Goal: Information Seeking & Learning: Learn about a topic

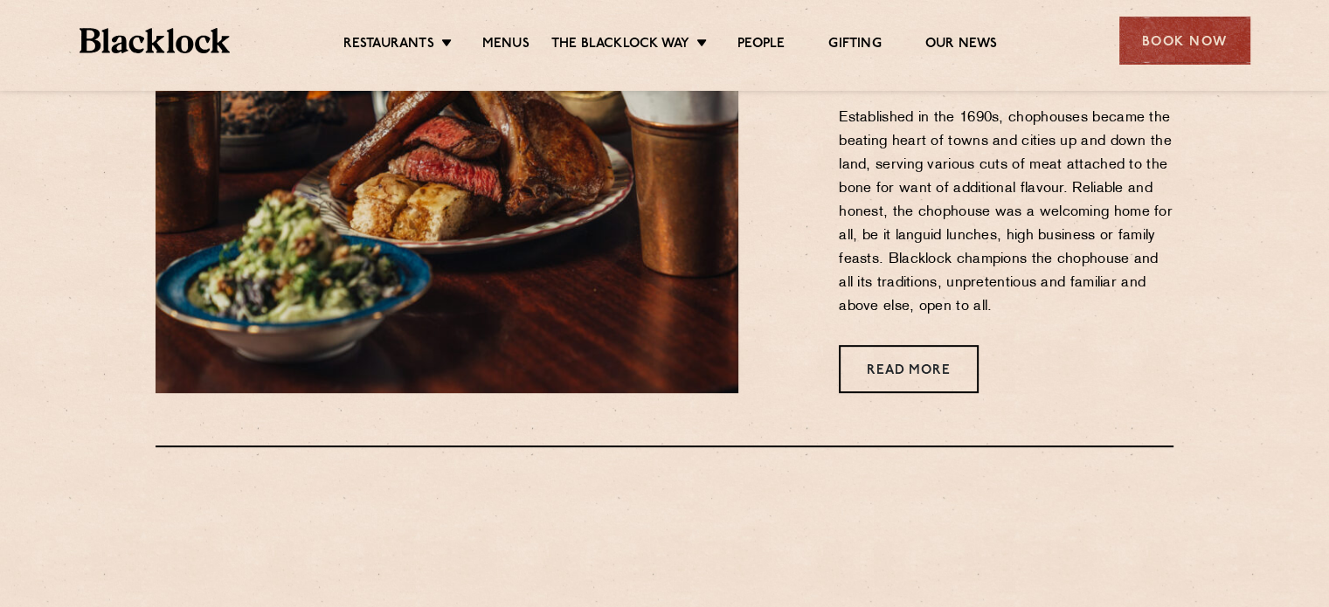
scroll to position [764, 0]
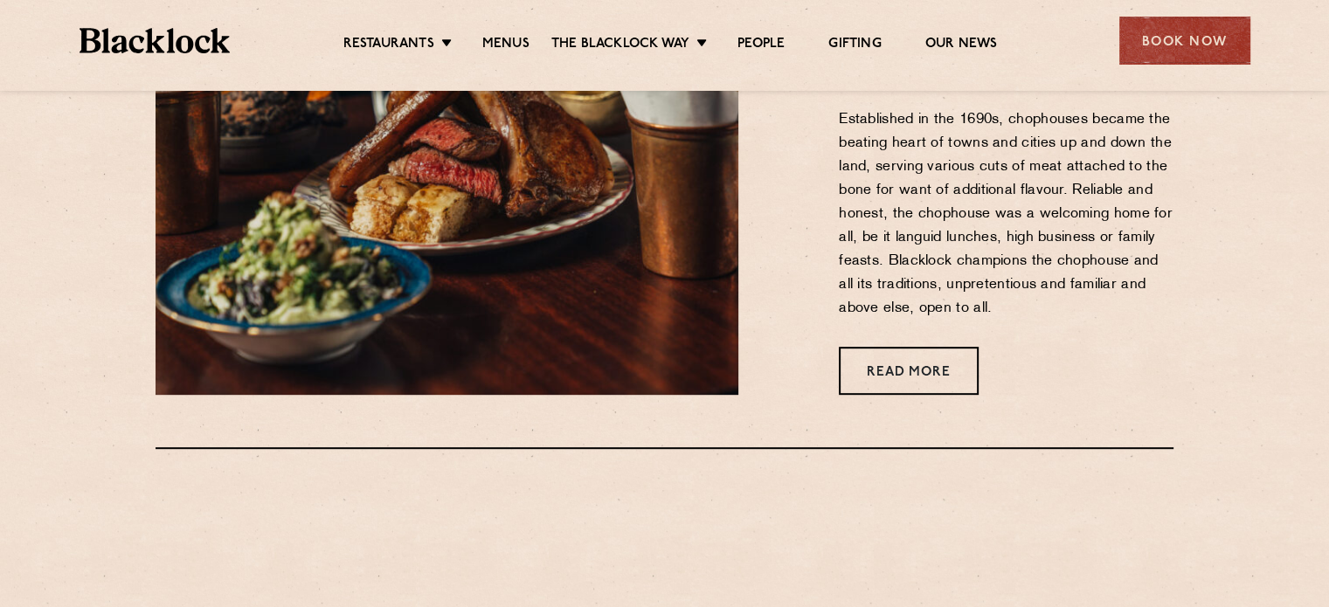
click at [1216, 66] on div "Restaurants Soho City Shoreditch Covent Garden Canary Wharf Manchester Birmingh…" at bounding box center [664, 39] width 1223 height 78
click at [1204, 45] on div "Book Now" at bounding box center [1184, 41] width 131 height 48
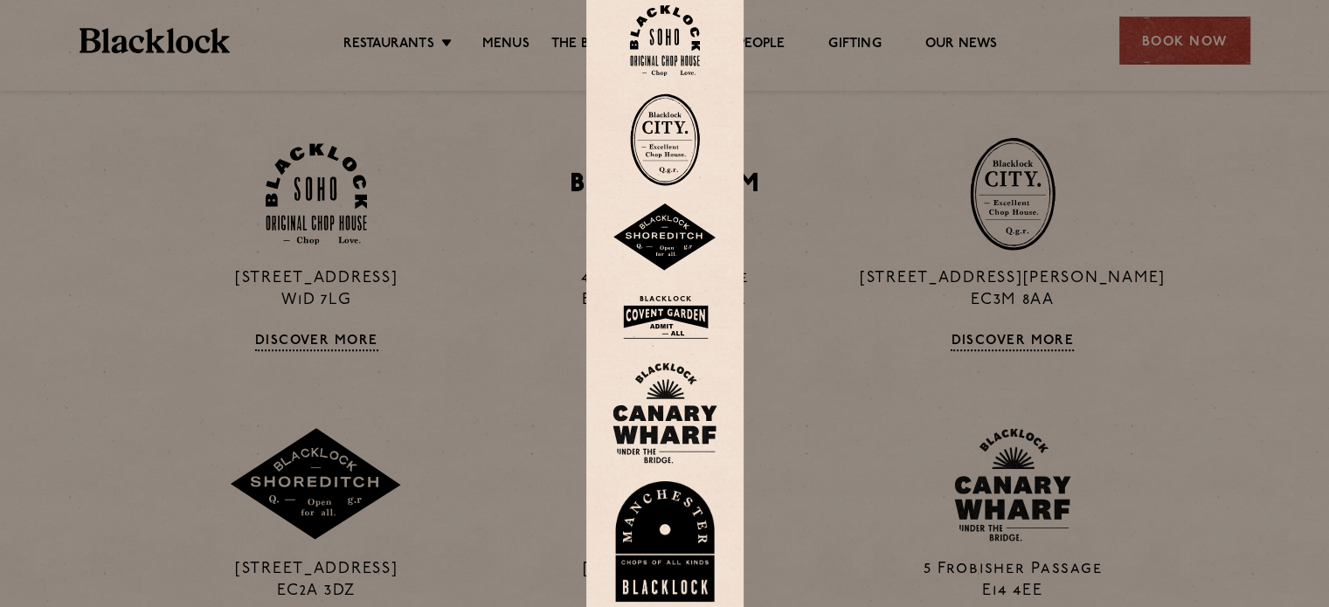
scroll to position [1169, 0]
click at [840, 121] on div at bounding box center [664, 303] width 1329 height 607
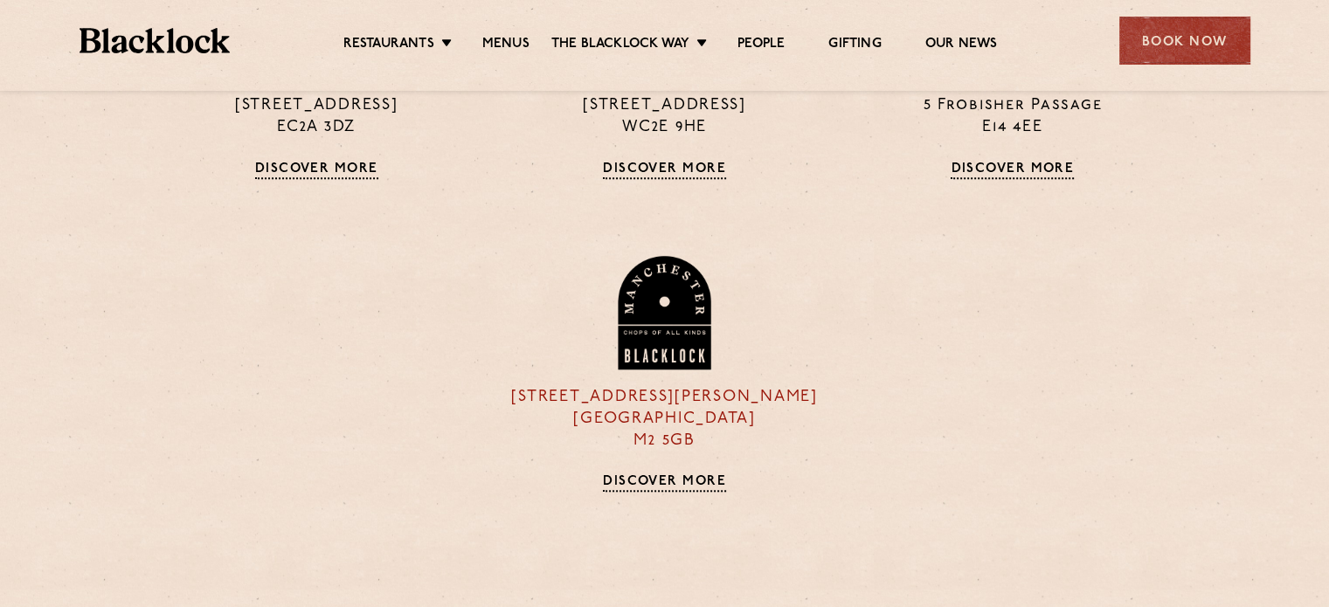
scroll to position [1635, 0]
click at [676, 287] on img at bounding box center [664, 312] width 99 height 114
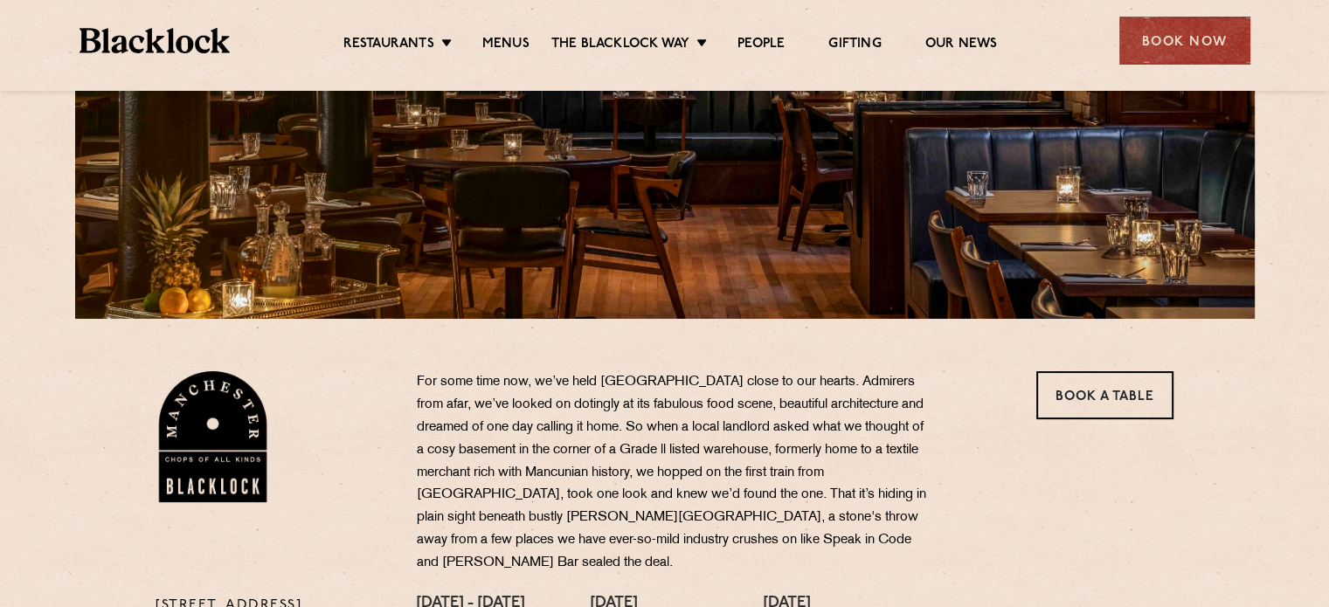
scroll to position [310, 0]
click at [1063, 384] on link "Book a Table" at bounding box center [1104, 395] width 137 height 48
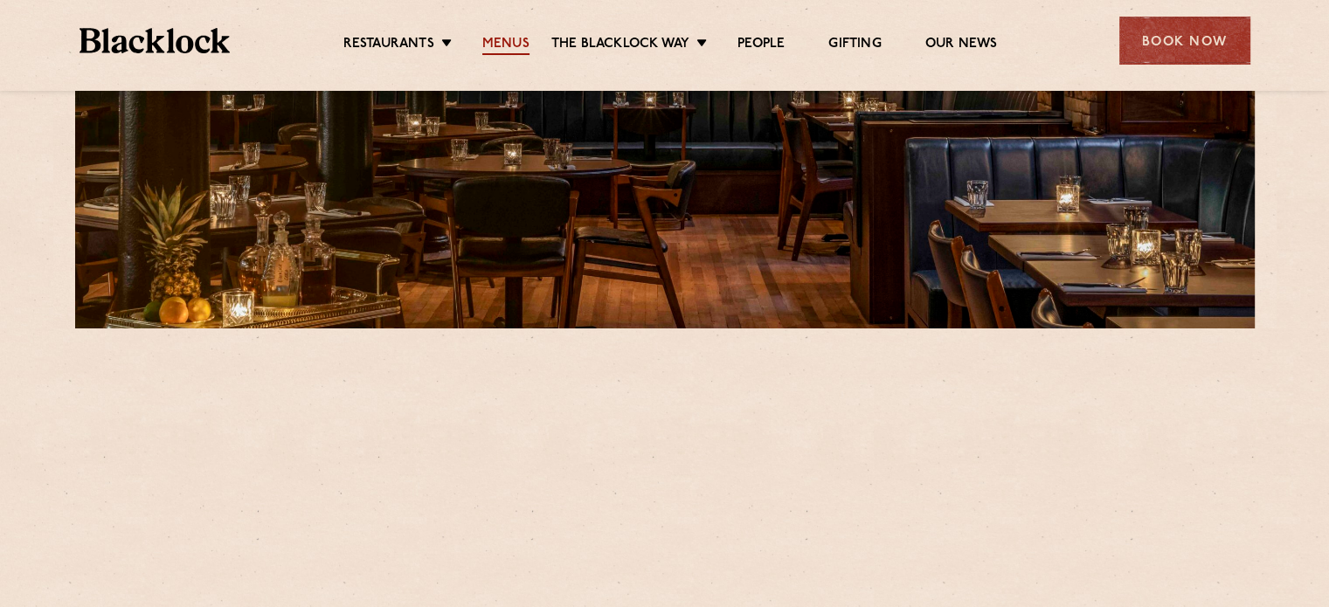
click at [495, 49] on link "Menus" at bounding box center [505, 45] width 47 height 19
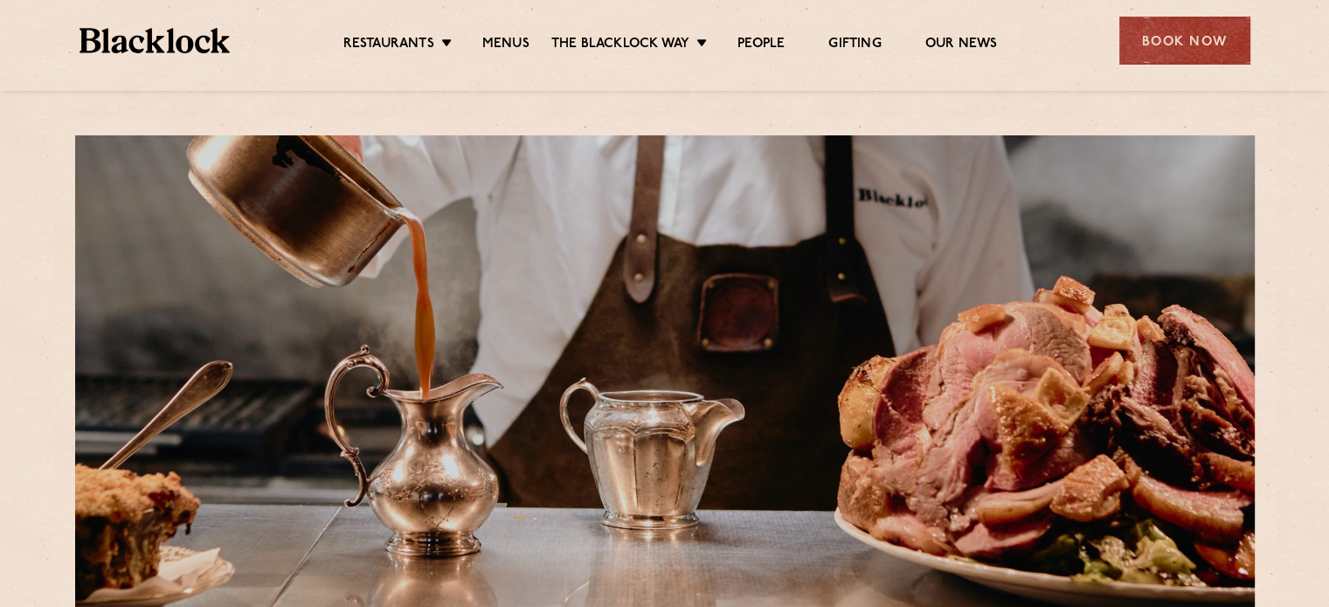
scroll to position [528, 0]
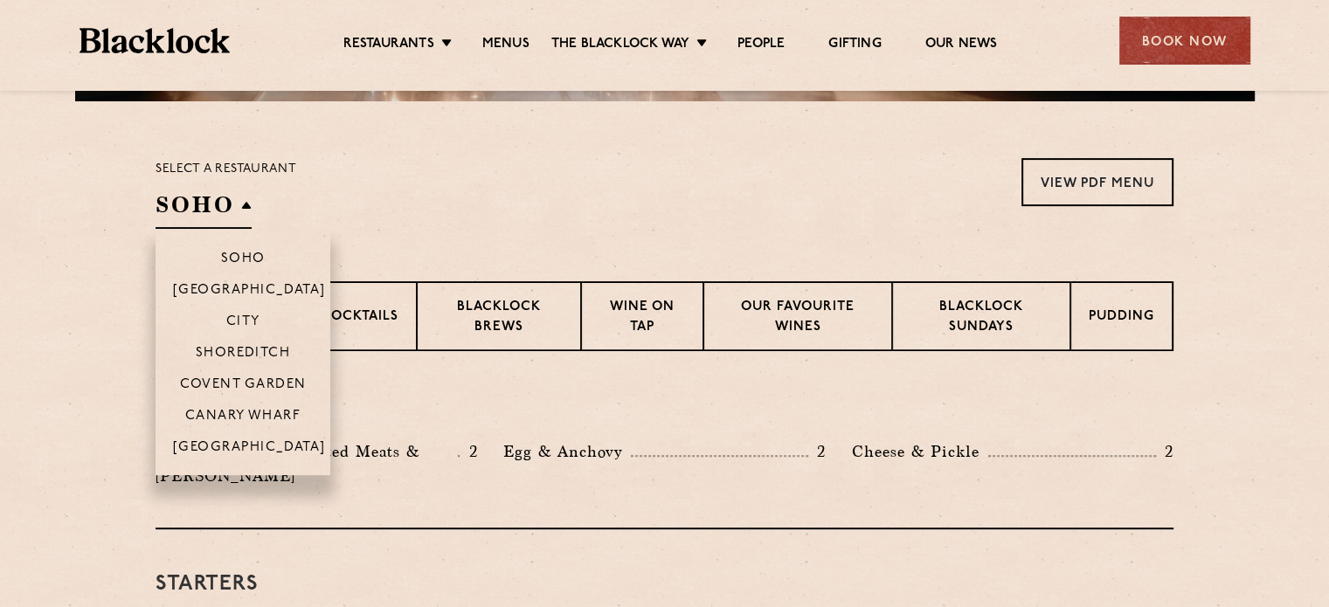
click at [227, 211] on h2 "SOHO" at bounding box center [204, 209] width 96 height 39
click at [223, 438] on li "[GEOGRAPHIC_DATA]" at bounding box center [243, 453] width 175 height 45
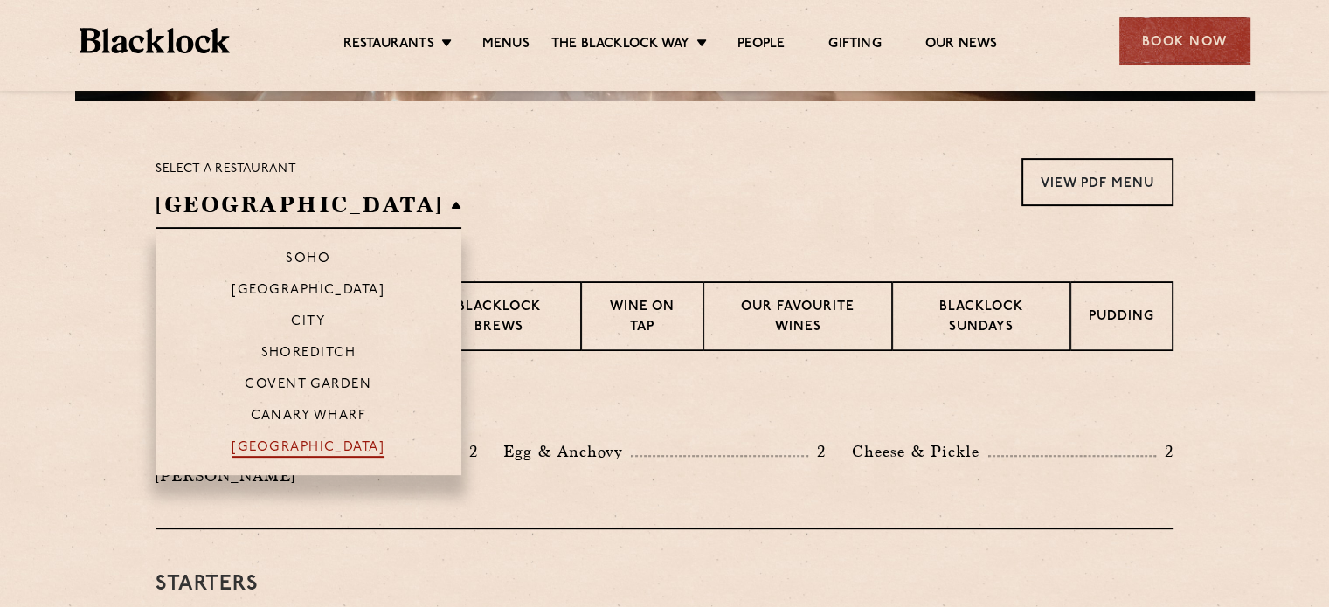
click at [232, 445] on p "[GEOGRAPHIC_DATA]" at bounding box center [308, 448] width 153 height 17
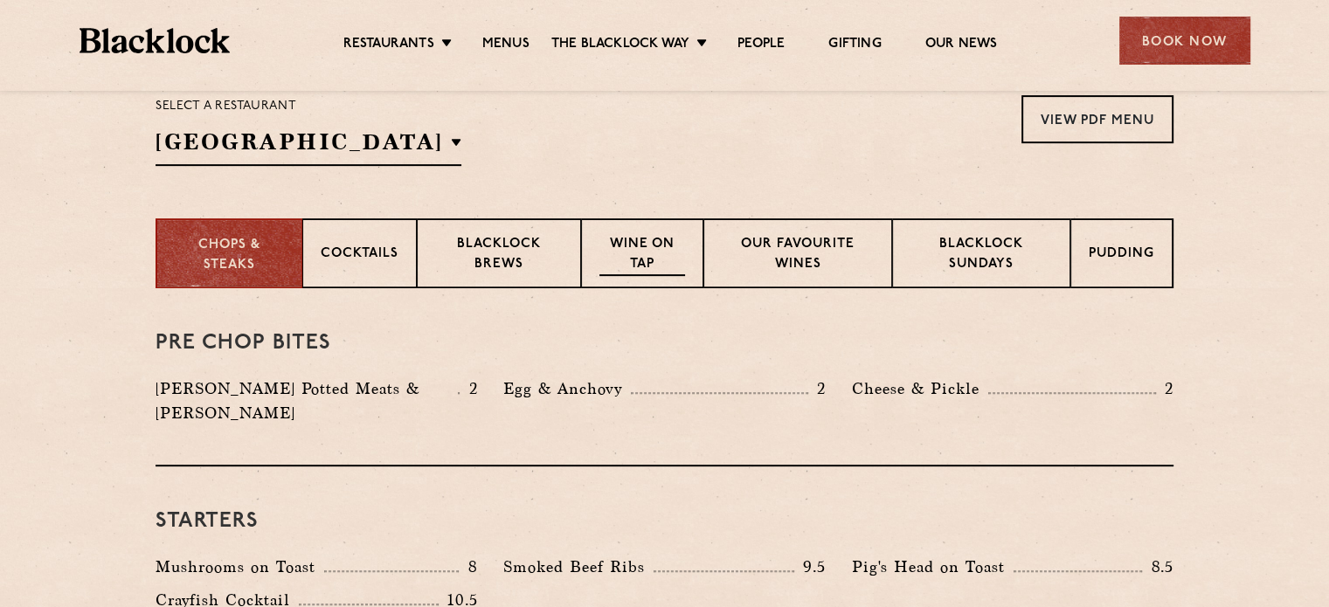
scroll to position [439, 0]
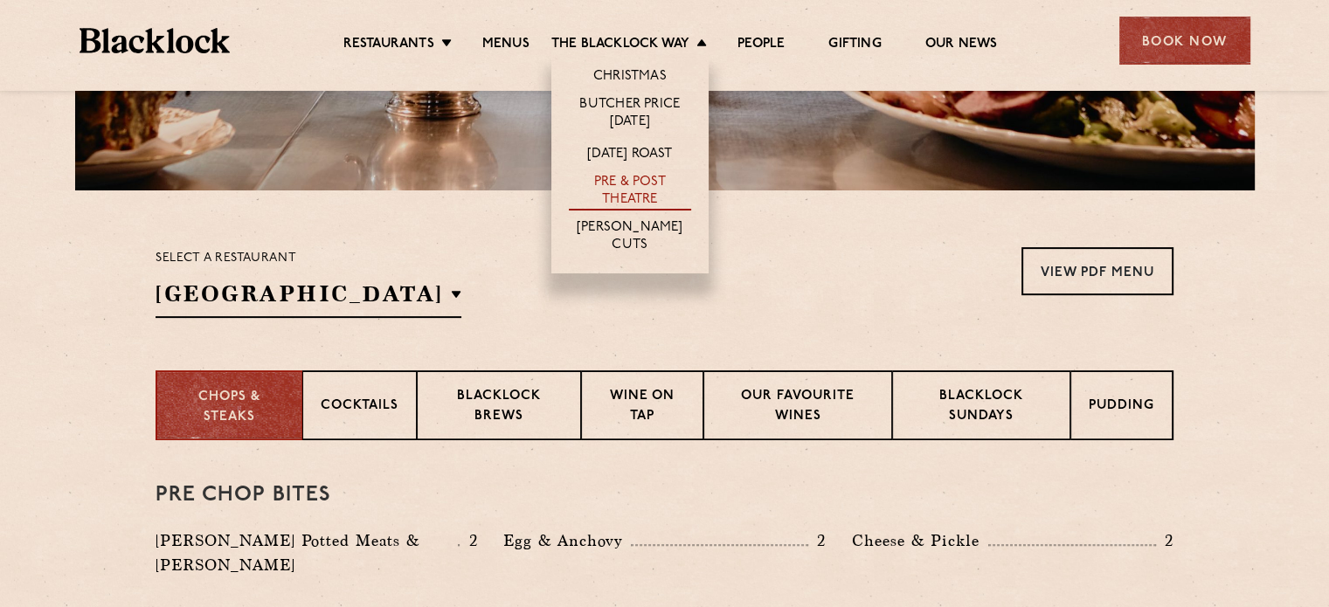
click at [633, 183] on link "Pre & Post Theatre" at bounding box center [630, 192] width 122 height 37
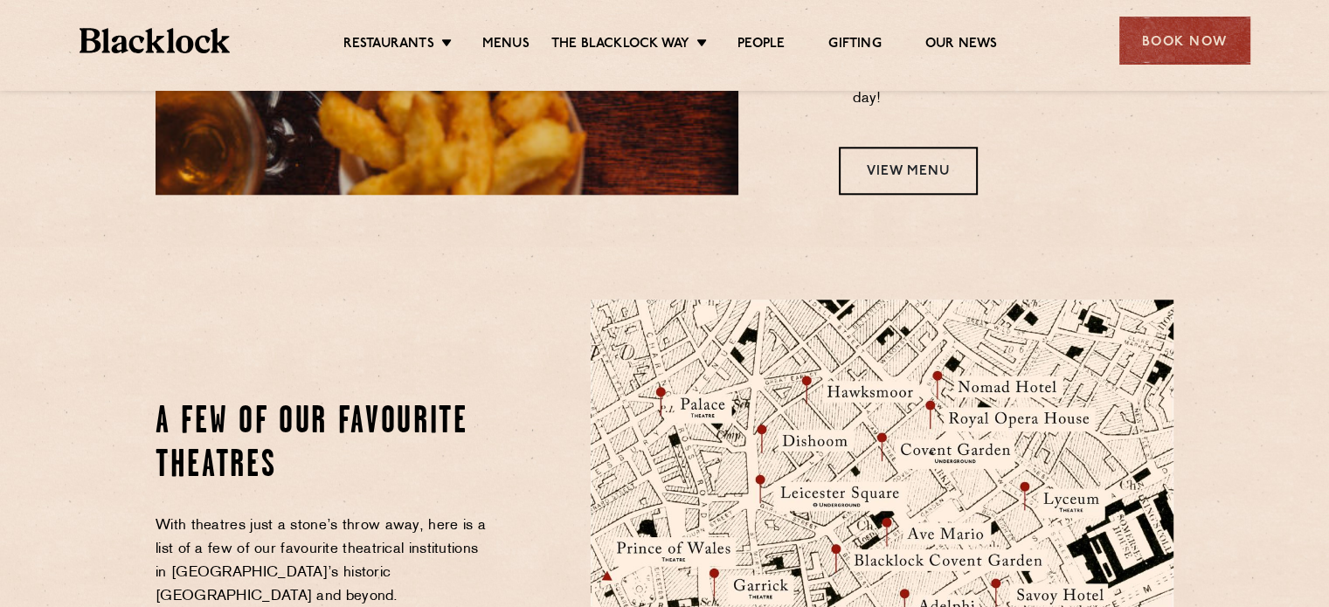
scroll to position [1924, 0]
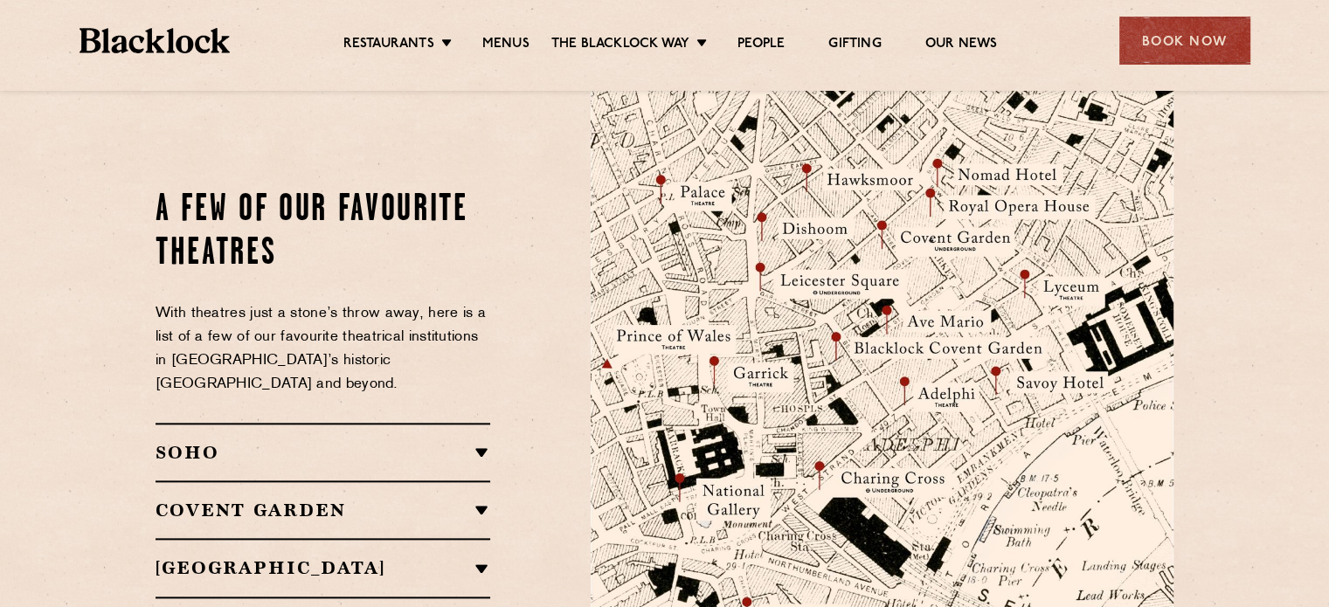
click at [416, 538] on div "Manchester It’s not all about the [GEOGRAPHIC_DATA]. We’re big fans for [PERSON…" at bounding box center [323, 567] width 335 height 59
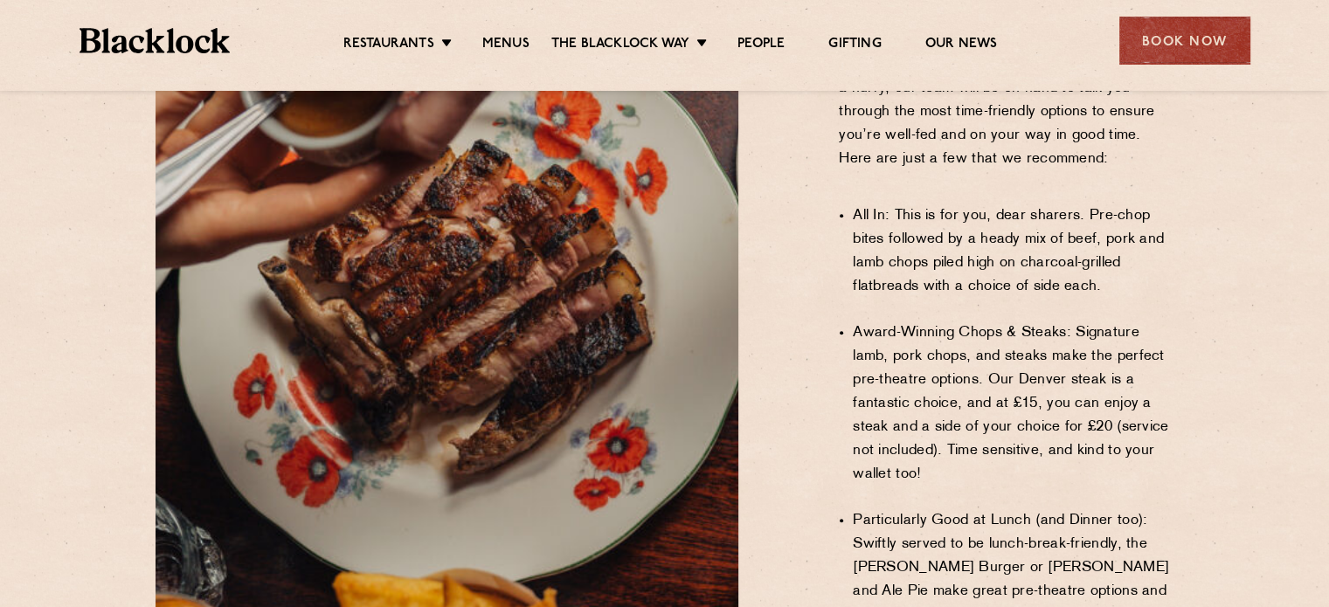
scroll to position [1298, 0]
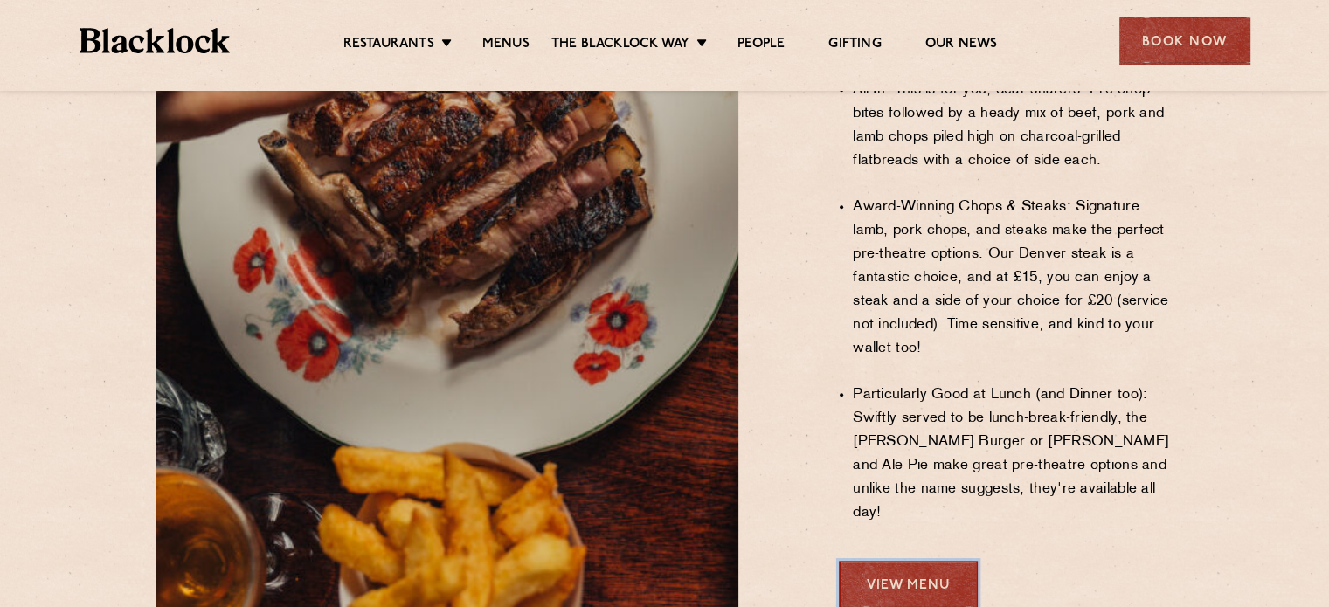
click at [937, 561] on link "View Menu" at bounding box center [908, 585] width 139 height 48
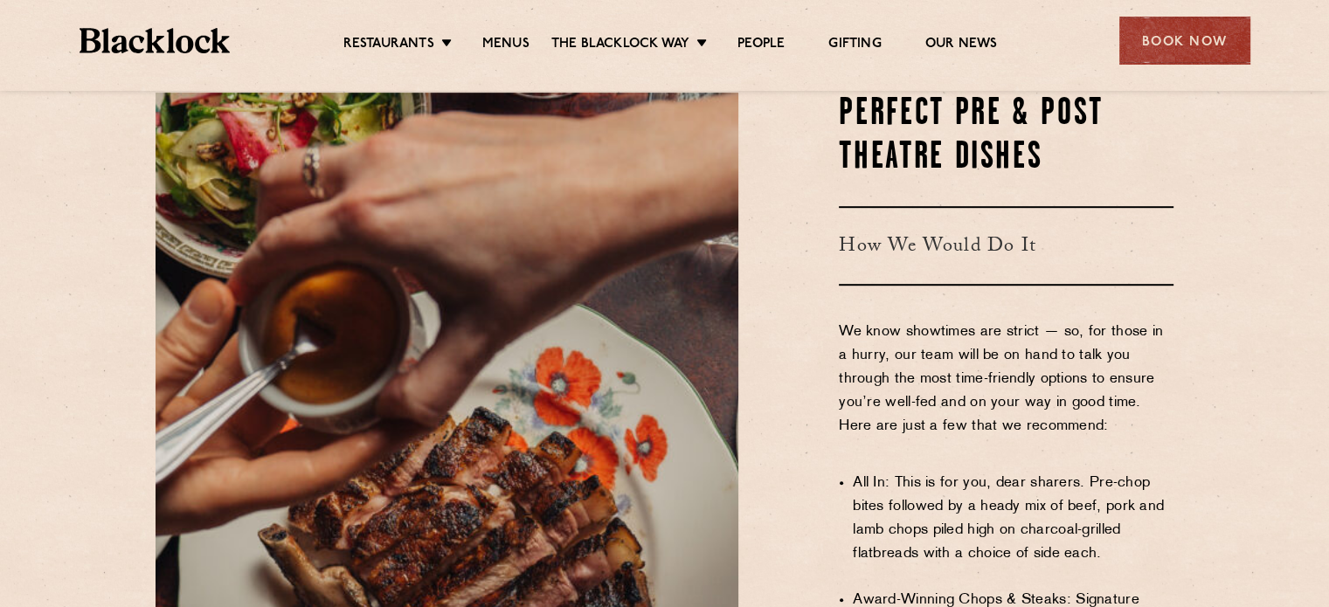
scroll to position [905, 0]
drag, startPoint x: 954, startPoint y: 290, endPoint x: 1080, endPoint y: 311, distance: 127.6
click at [1080, 320] on p "We know showtimes are strict — so, for those in a hurry, our team will be on ha…" at bounding box center [1006, 391] width 335 height 142
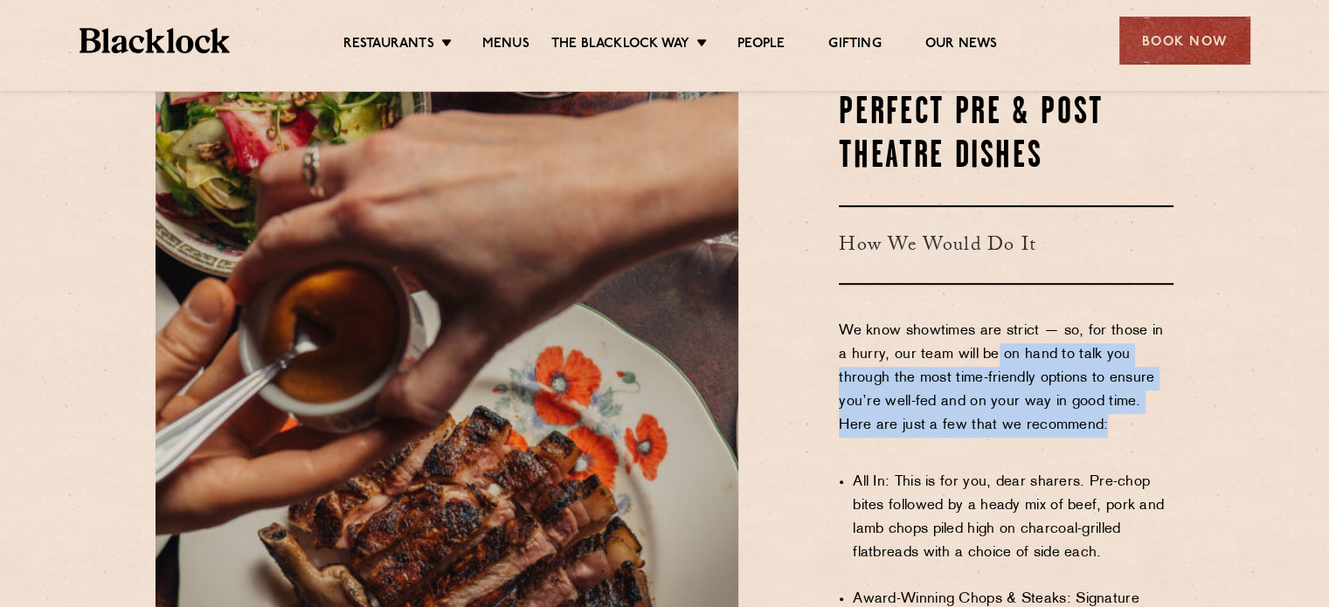
drag, startPoint x: 1066, startPoint y: 346, endPoint x: 1094, endPoint y: 377, distance: 41.4
click at [1094, 377] on p "We know showtimes are strict — so, for those in a hurry, our team will be on ha…" at bounding box center [1006, 391] width 335 height 142
click at [1016, 355] on p "We know showtimes are strict — so, for those in a hurry, our team will be on ha…" at bounding box center [1006, 391] width 335 height 142
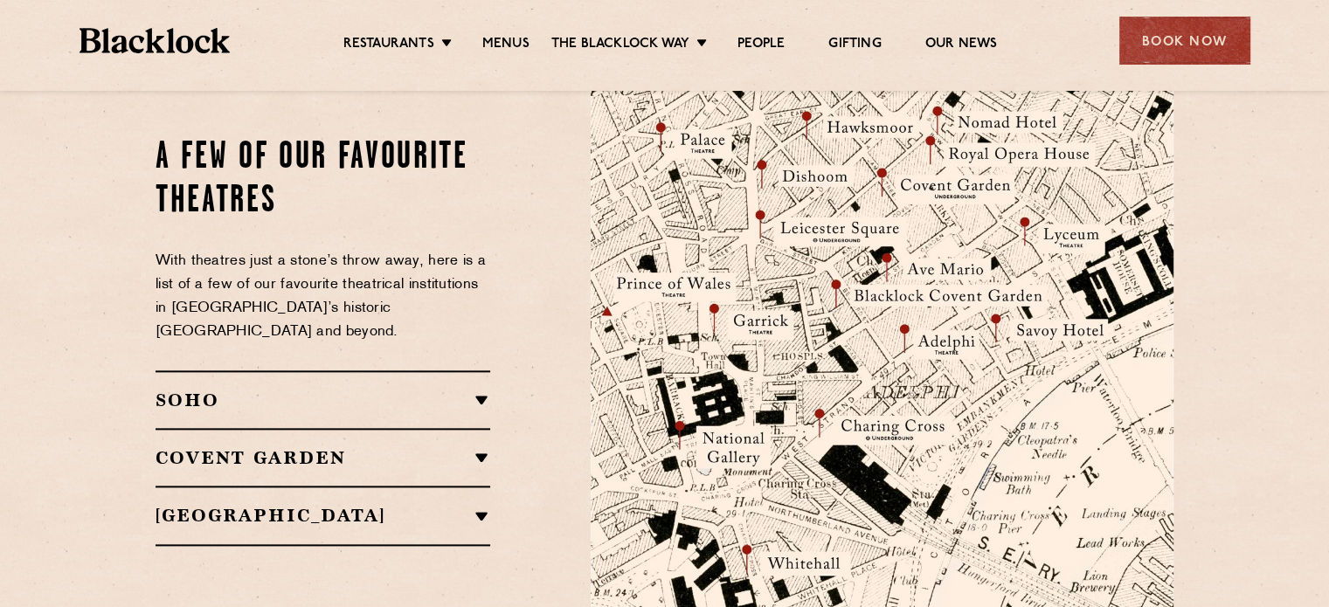
scroll to position [1975, 0]
